Goal: Task Accomplishment & Management: Complete application form

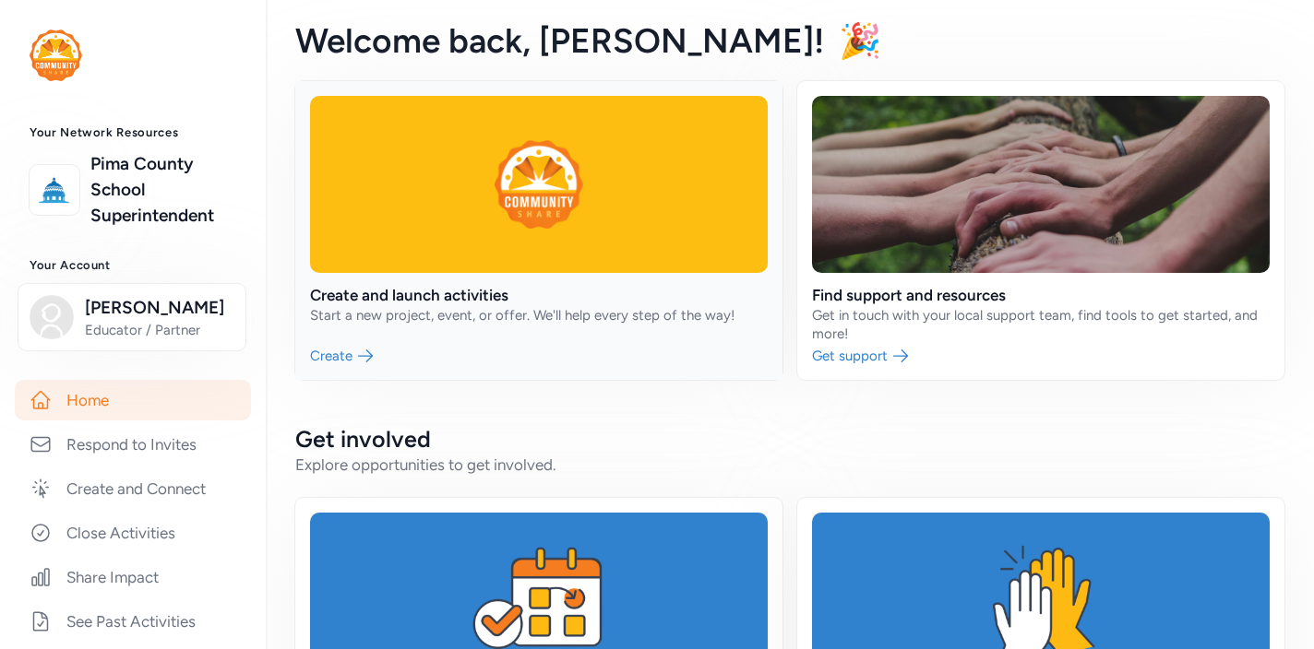
click at [349, 354] on link at bounding box center [538, 230] width 487 height 299
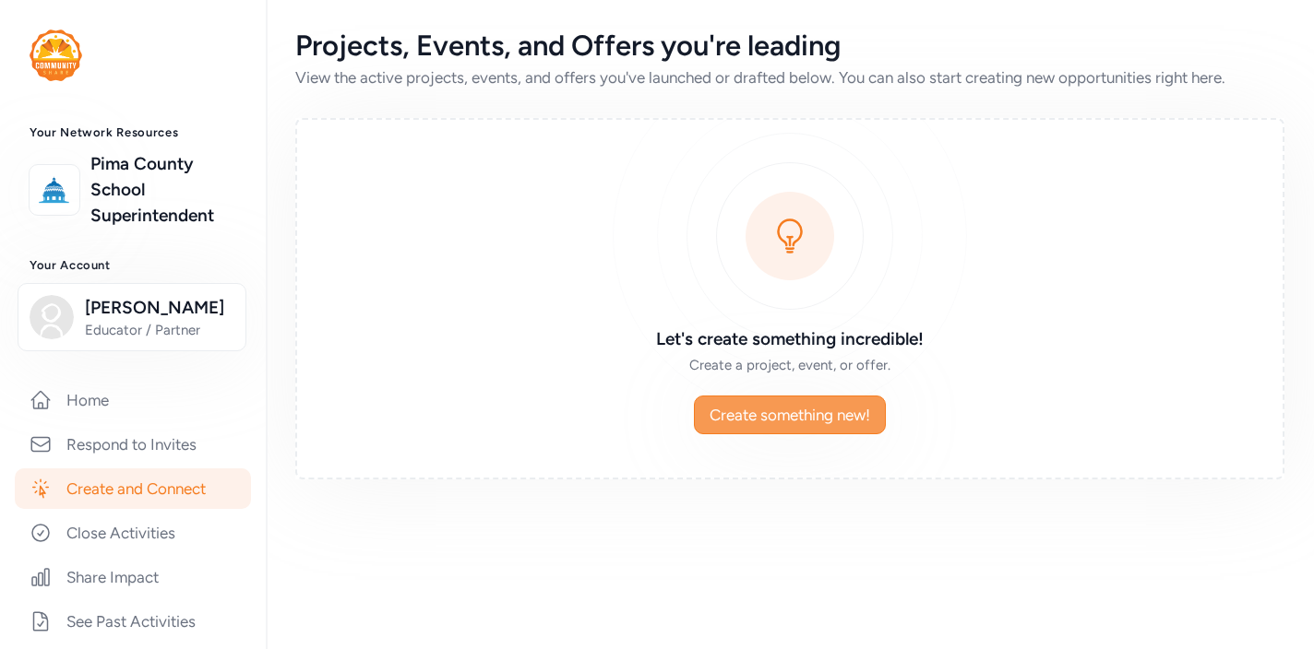
click at [730, 408] on span "Create something new!" at bounding box center [789, 415] width 161 height 22
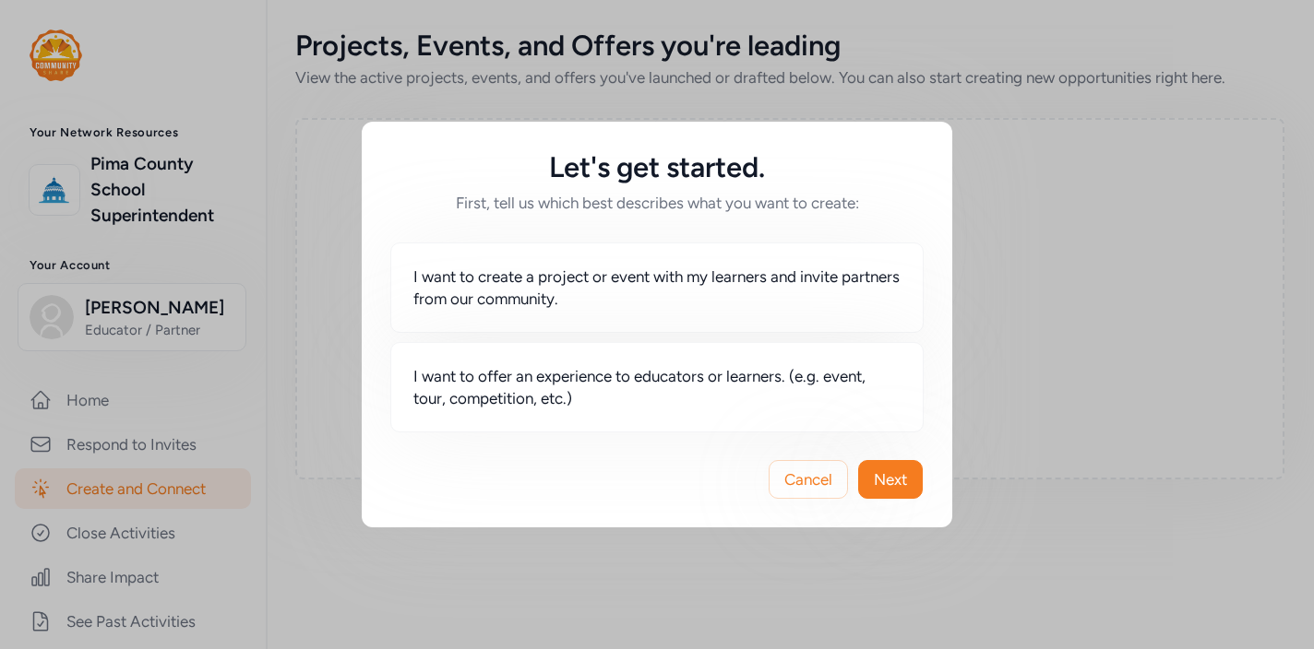
click at [936, 360] on div "I want to create a project or event with my learners and invite partners from o…" at bounding box center [657, 323] width 590 height 218
click at [897, 482] on span "Next" at bounding box center [890, 480] width 33 height 22
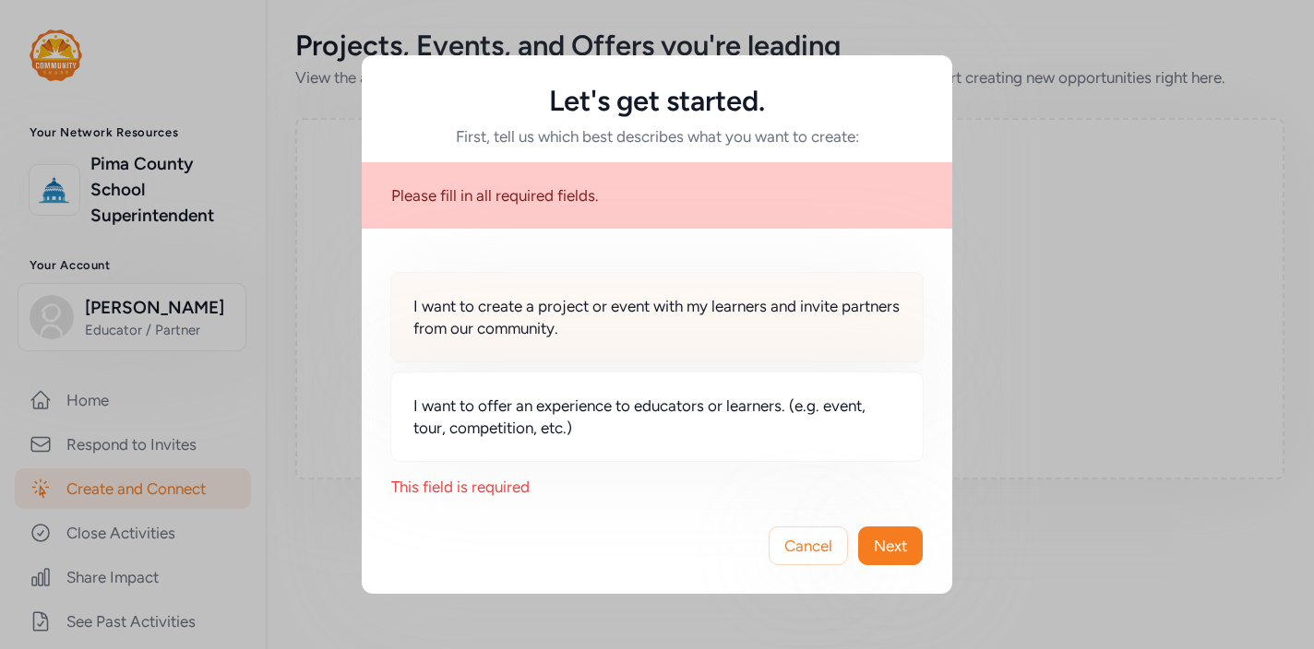
click at [805, 328] on span "I want to create a project or event with my learners and invite partners from o…" at bounding box center [656, 317] width 487 height 44
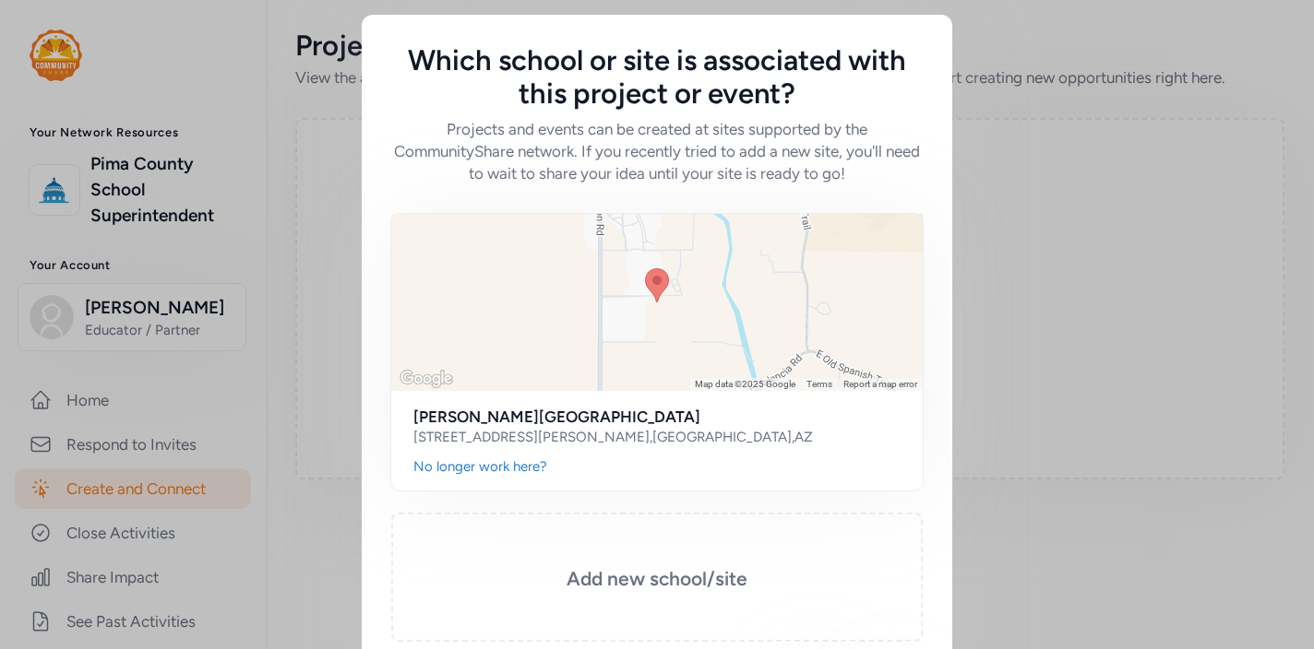
click at [937, 429] on div "Keyboard shortcuts Map Data Map data ©2025 Google Map data ©2025 Google 1 km Cl…" at bounding box center [657, 413] width 590 height 458
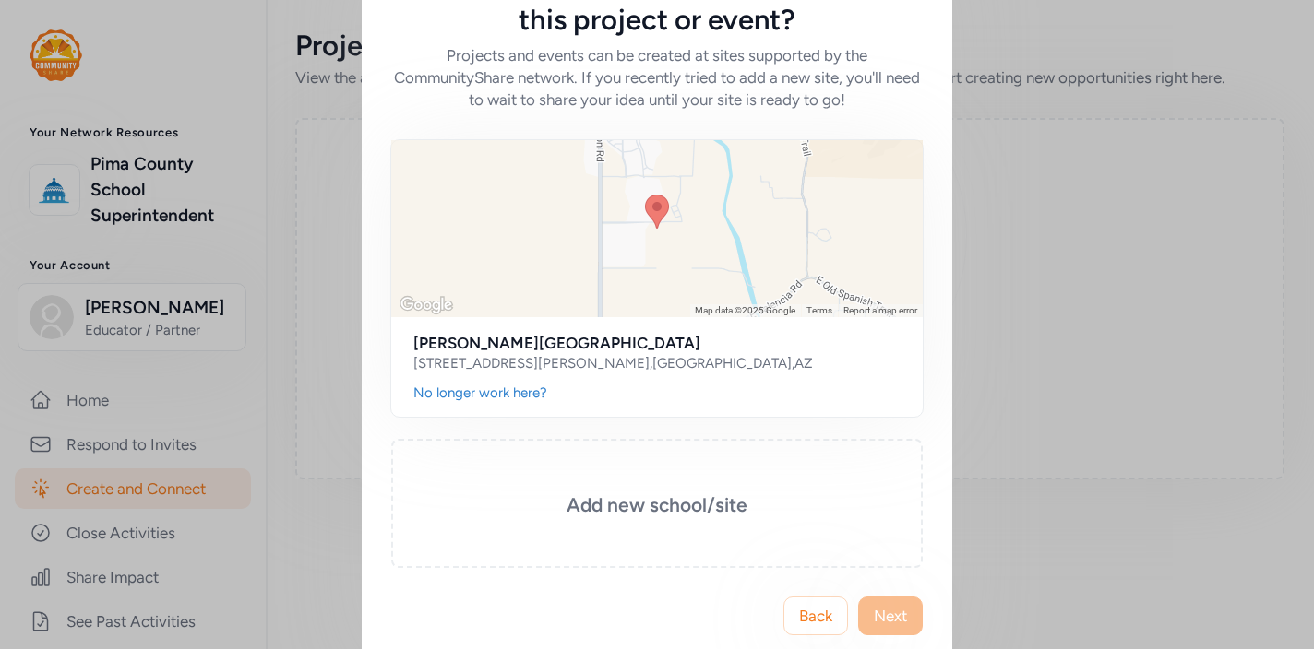
scroll to position [103, 0]
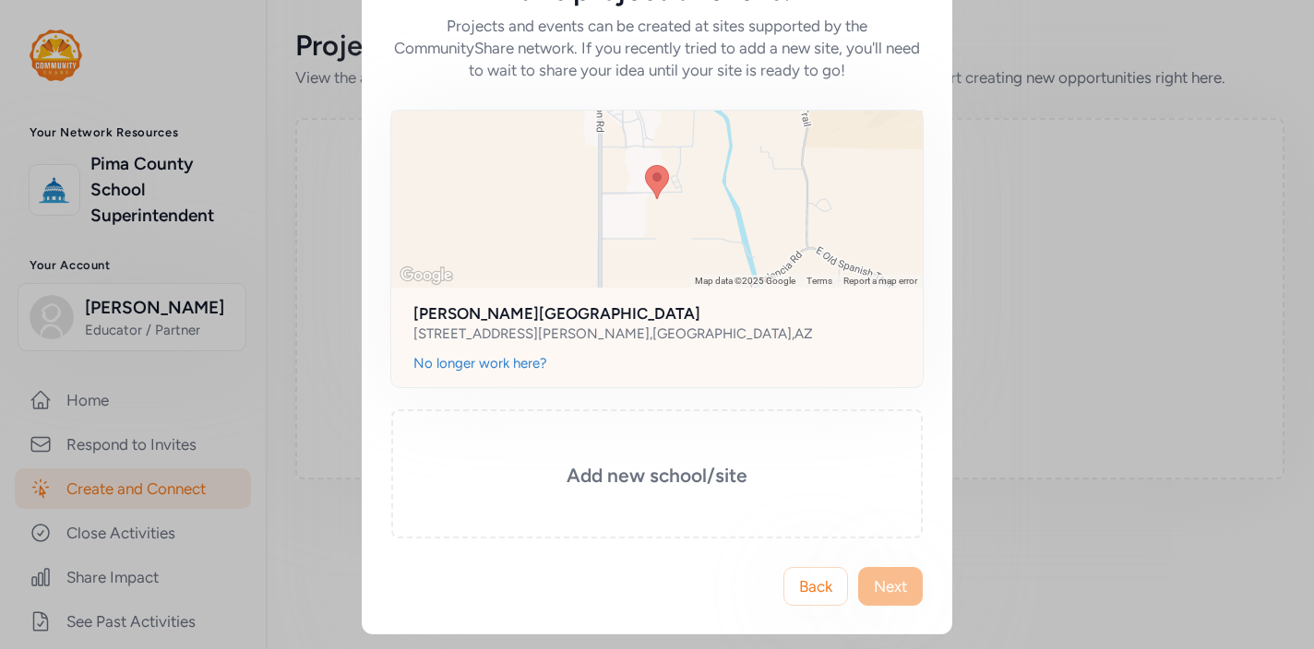
click at [558, 330] on div "[STREET_ADDRESS][PERSON_NAME]" at bounding box center [612, 334] width 399 height 18
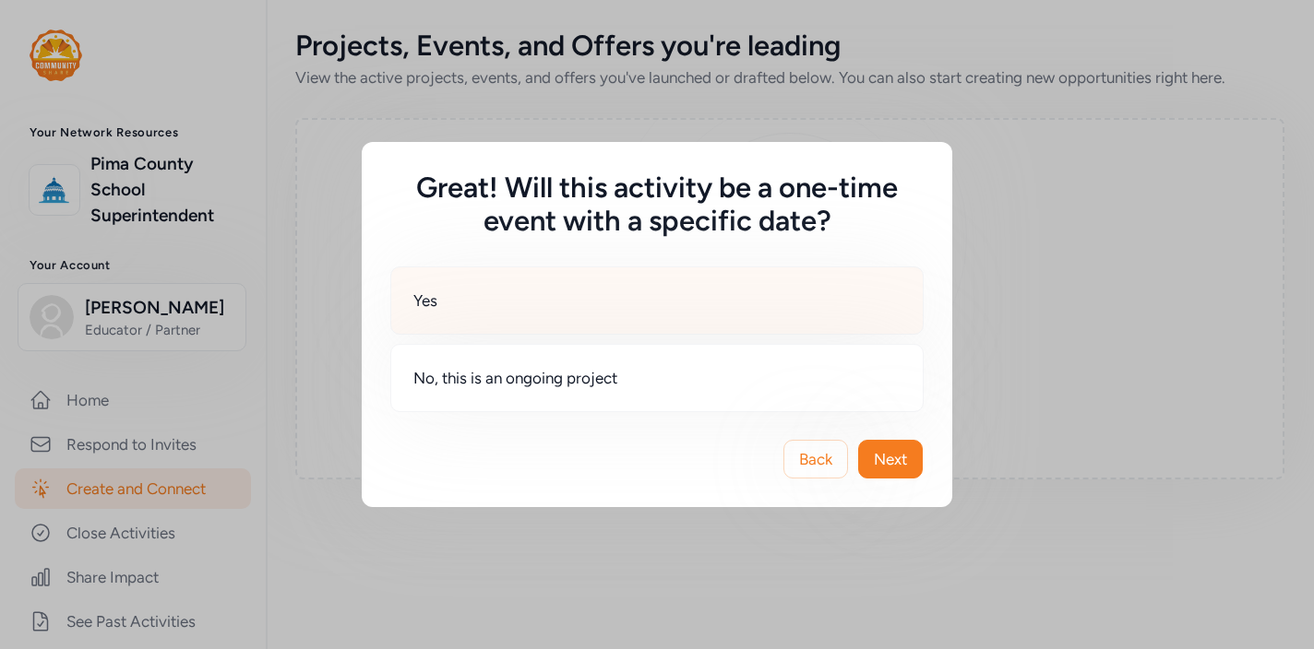
click at [735, 315] on div "Yes" at bounding box center [656, 301] width 533 height 68
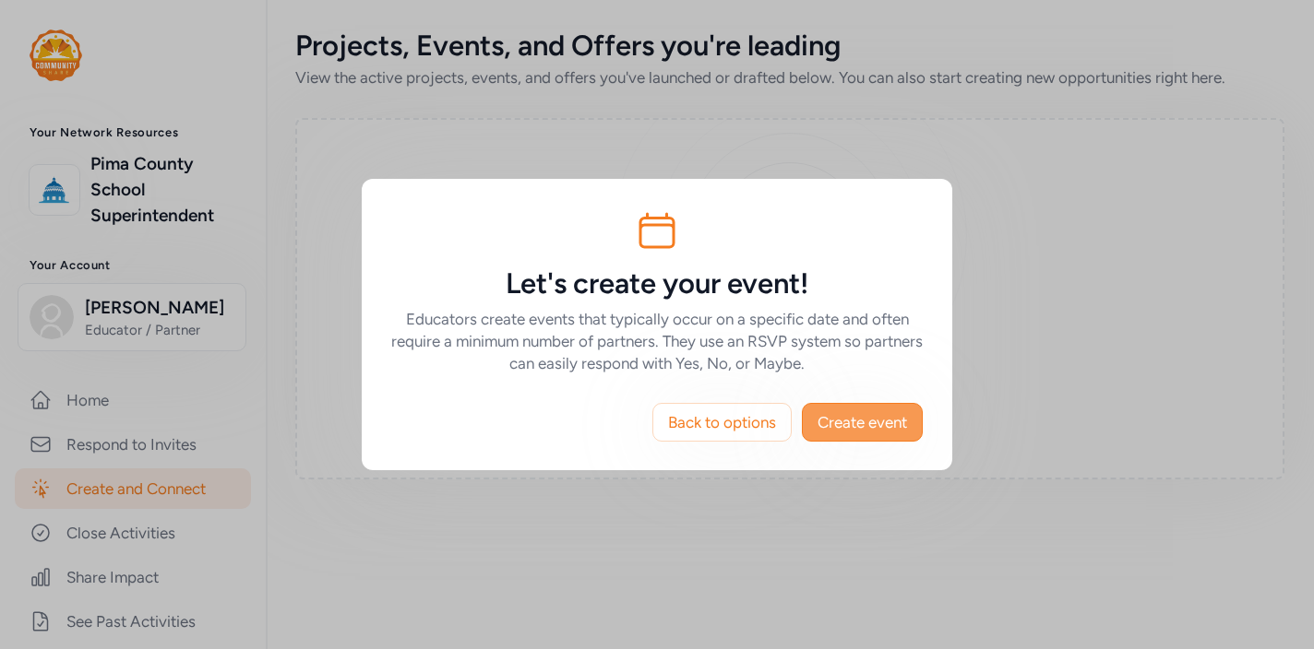
click at [844, 430] on span "Create event" at bounding box center [861, 422] width 89 height 22
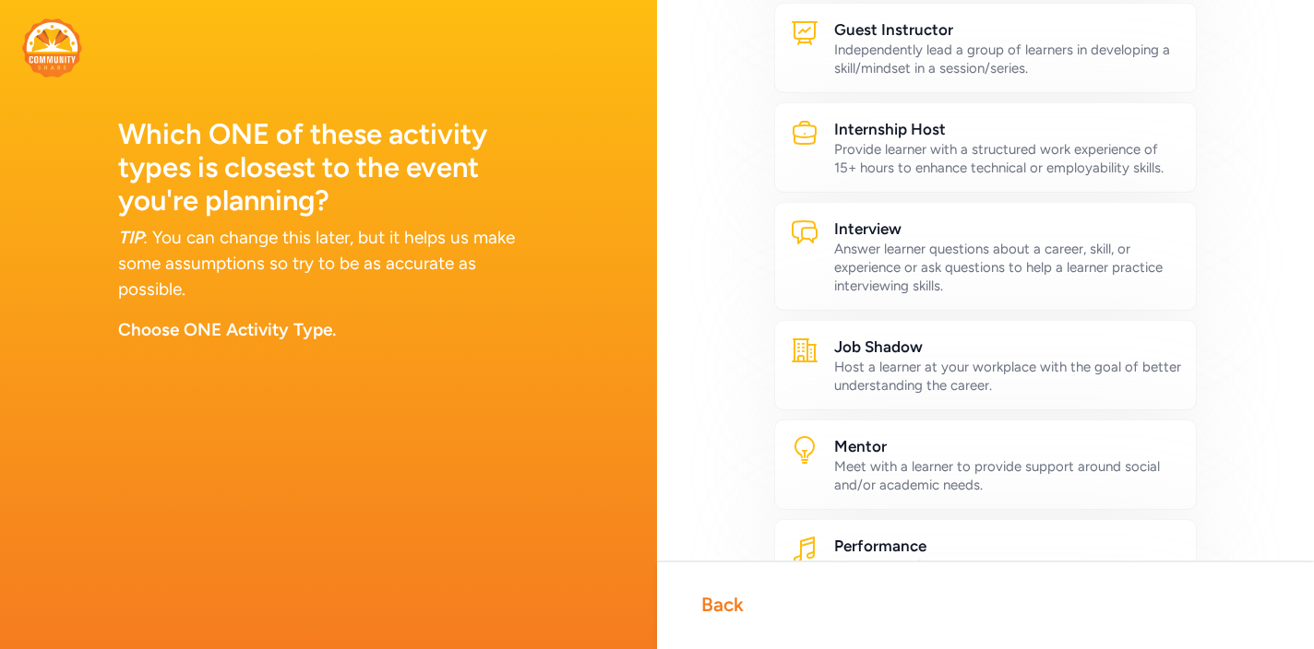
scroll to position [531, 0]
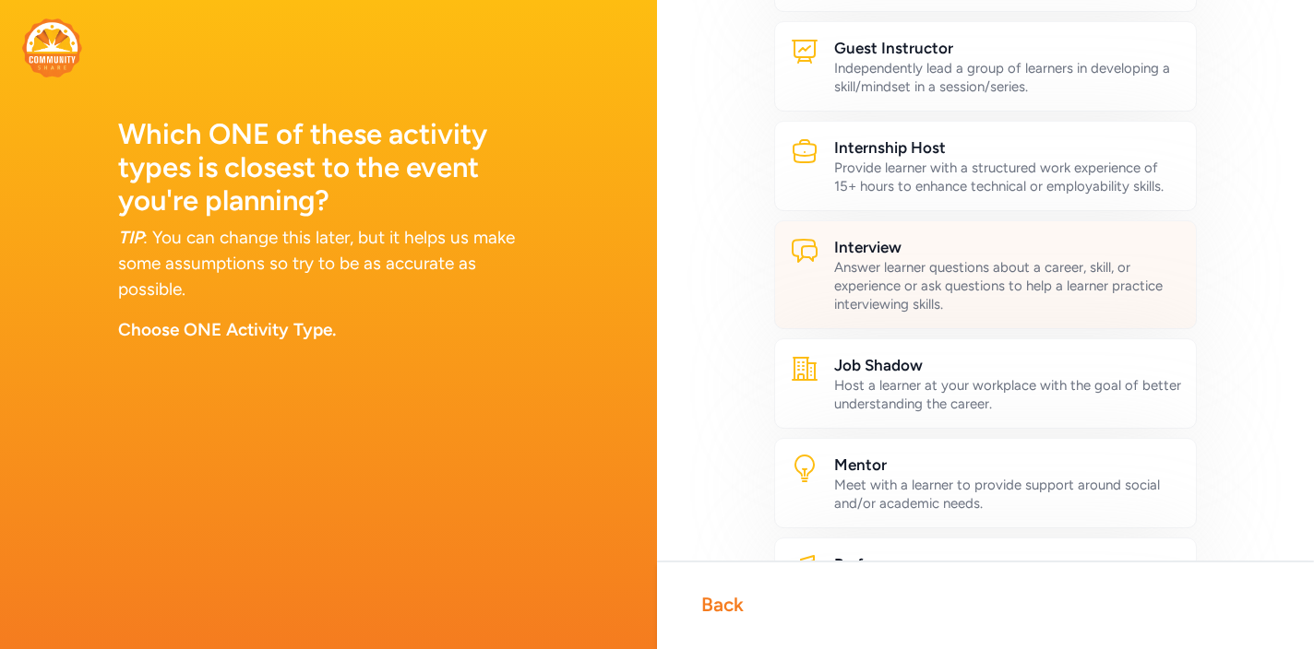
click at [1118, 272] on div "Answer learner questions about a career, skill, or experience or ask questions …" at bounding box center [1007, 285] width 347 height 55
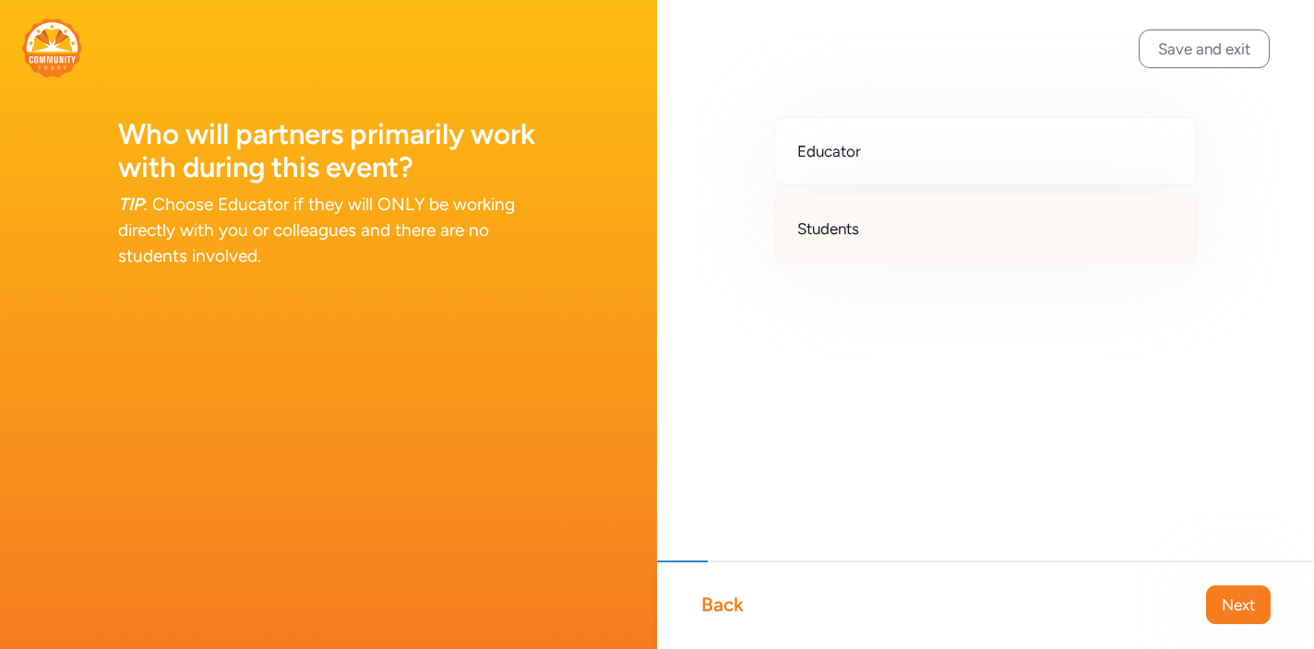
click at [1118, 247] on div "Students" at bounding box center [985, 229] width 423 height 68
click at [1142, 248] on div "Students" at bounding box center [985, 229] width 423 height 68
click at [1242, 598] on span "Next" at bounding box center [1237, 605] width 33 height 22
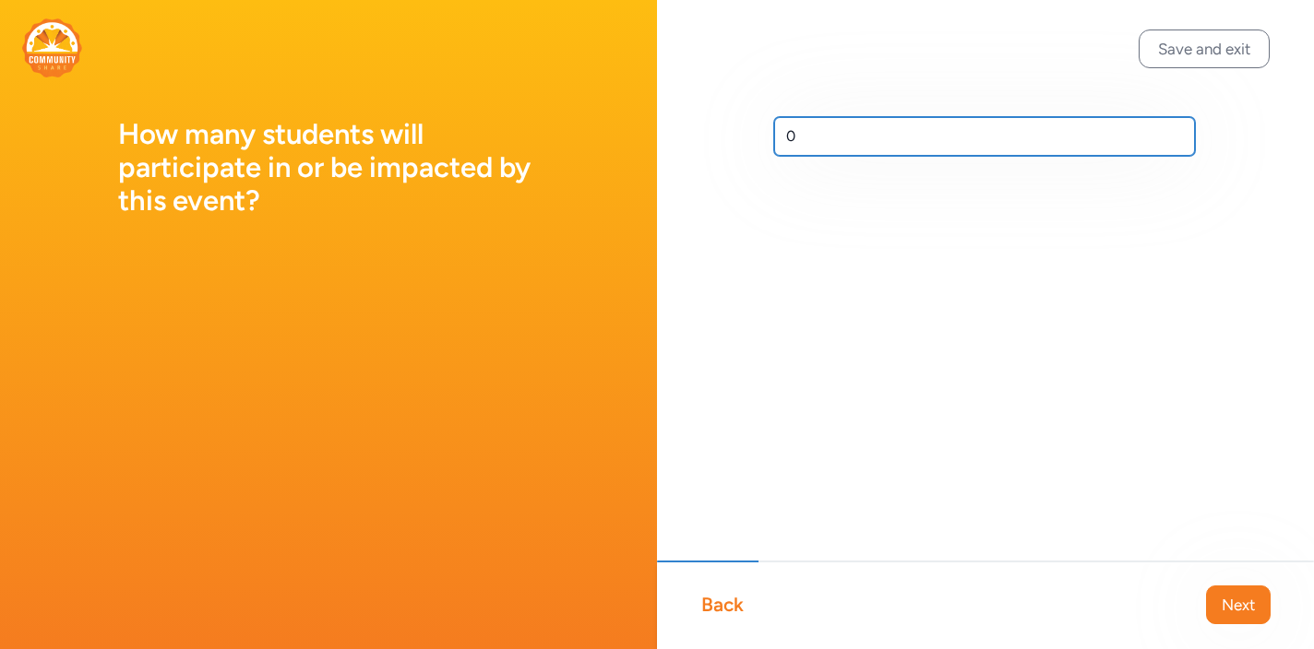
click at [1103, 150] on input "0" at bounding box center [984, 136] width 421 height 39
type input "28"
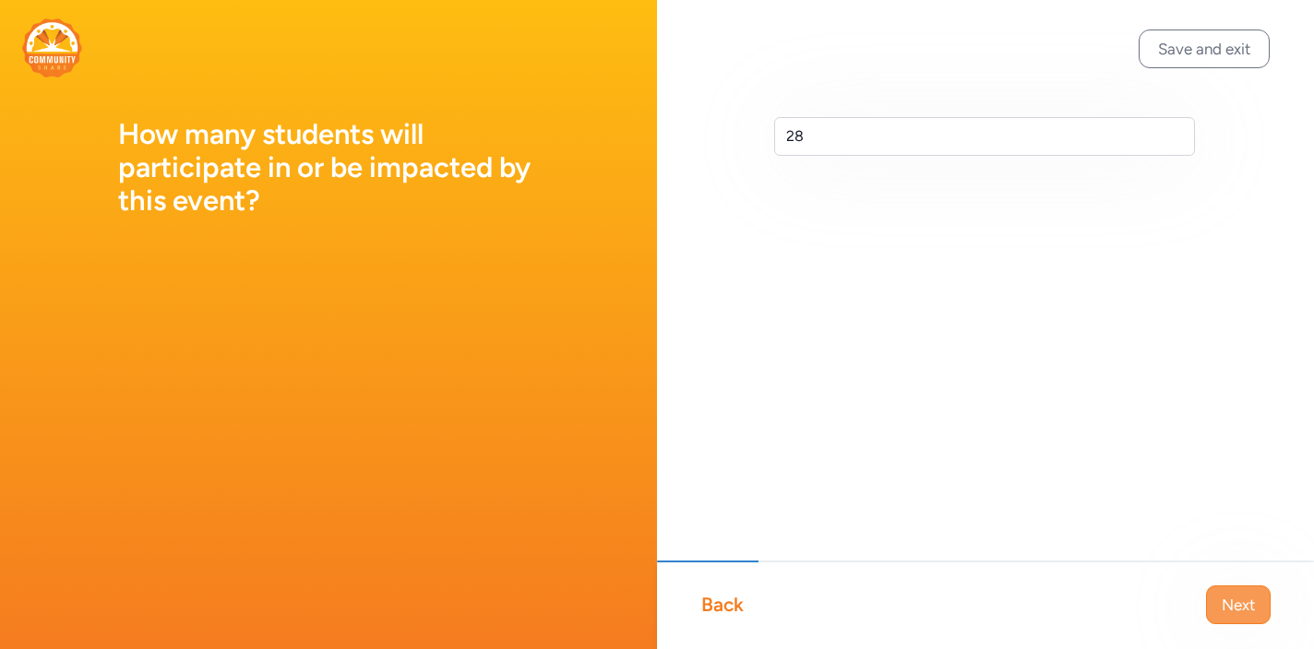
click at [1244, 599] on span "Next" at bounding box center [1237, 605] width 33 height 22
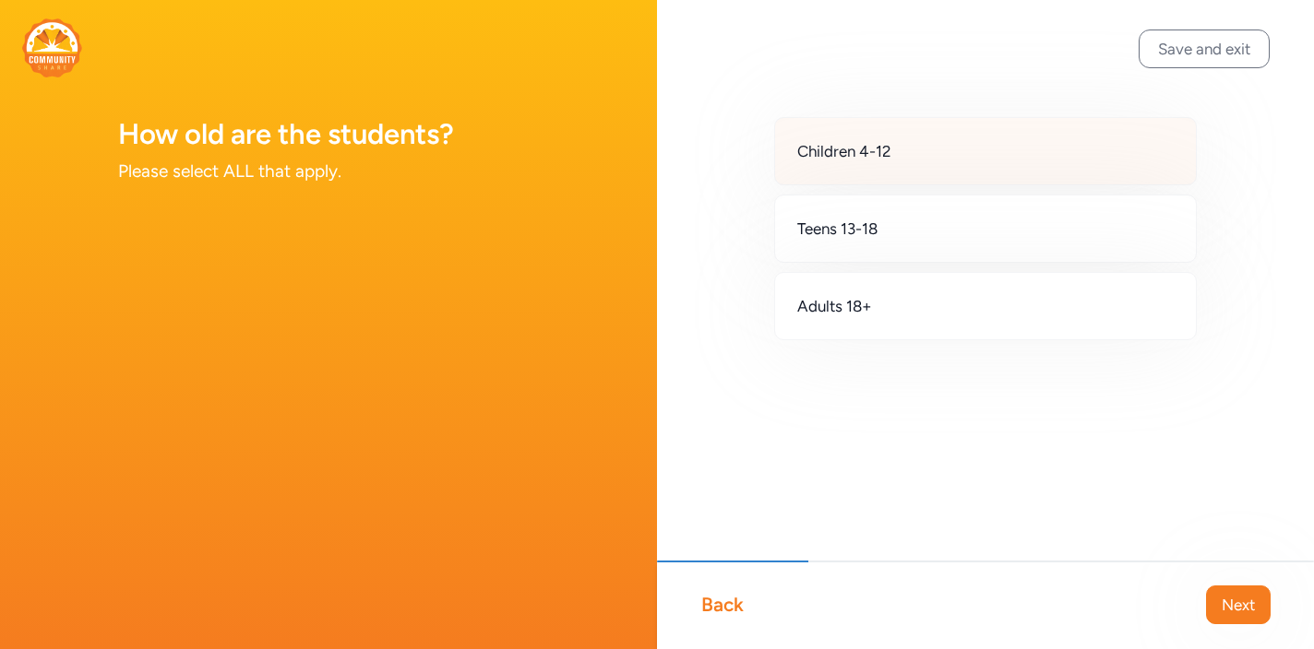
click at [1074, 183] on div "Children 4-12" at bounding box center [985, 151] width 423 height 68
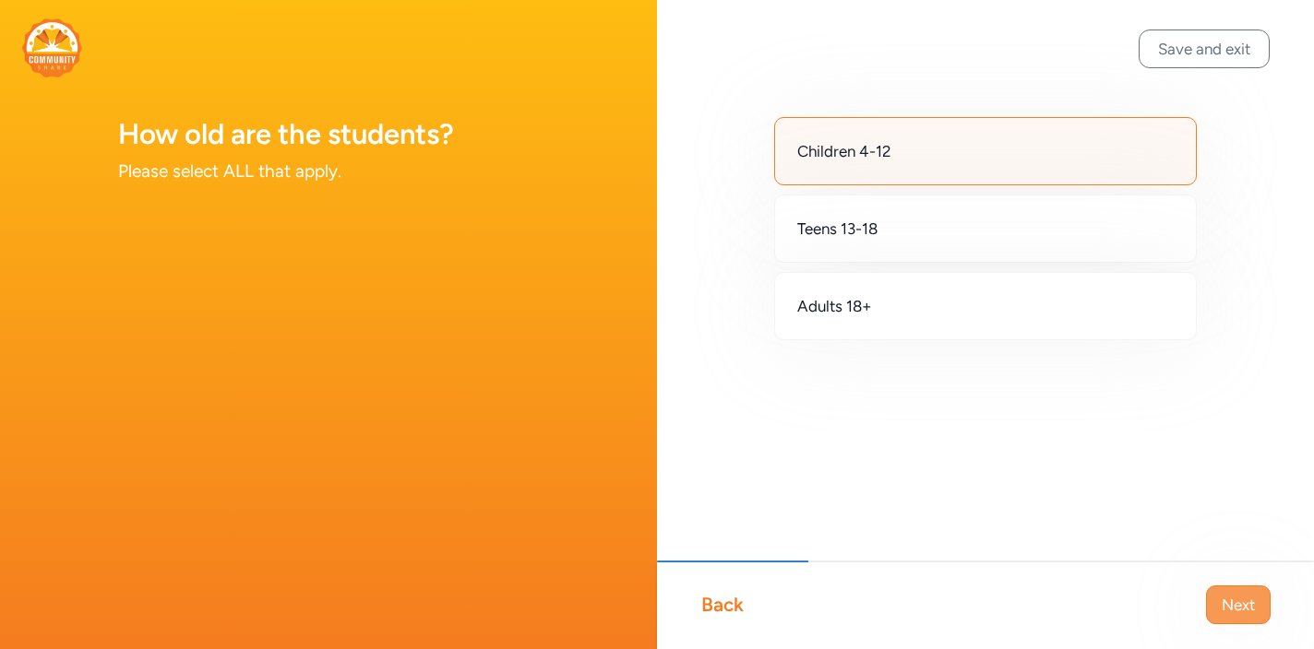
click at [1240, 602] on span "Next" at bounding box center [1237, 605] width 33 height 22
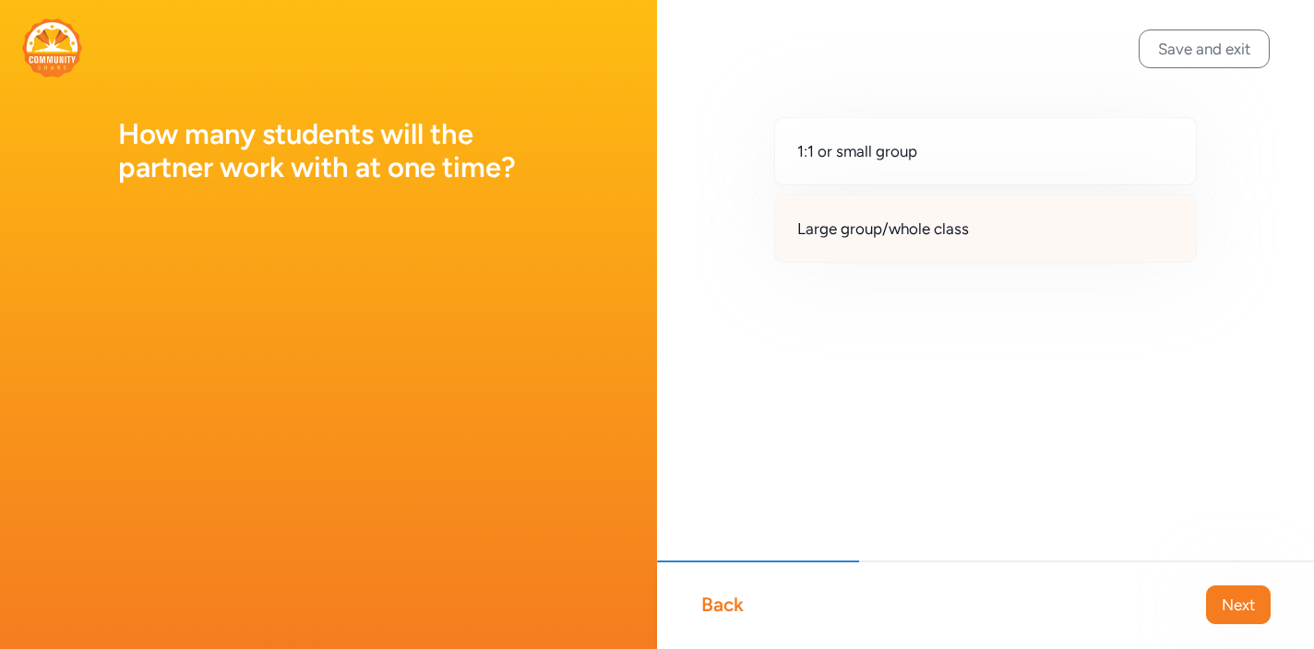
click at [1080, 236] on div "Large group/whole class" at bounding box center [985, 229] width 423 height 68
click at [1246, 596] on span "Next" at bounding box center [1237, 605] width 33 height 22
